Goal: Task Accomplishment & Management: Use online tool/utility

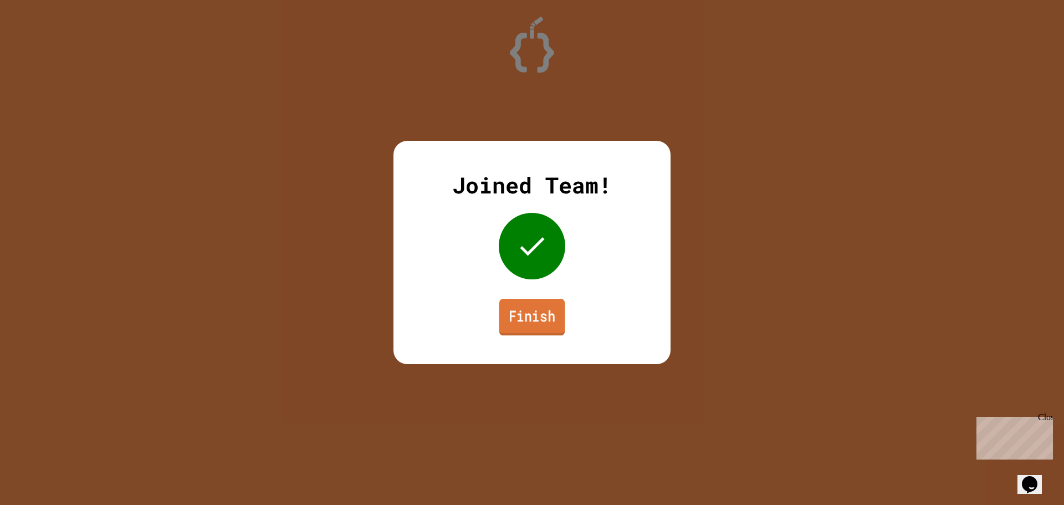
click at [550, 326] on link "Finish" at bounding box center [532, 317] width 66 height 37
